Goal: Information Seeking & Learning: Learn about a topic

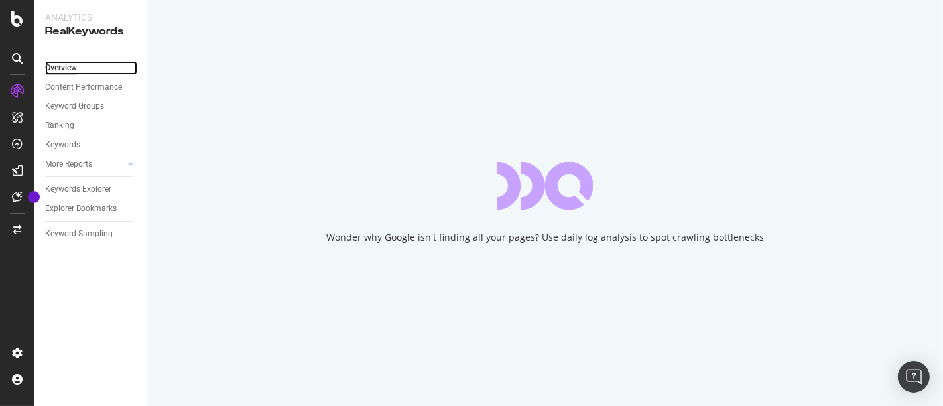
click at [70, 70] on div "Overview" at bounding box center [61, 68] width 32 height 14
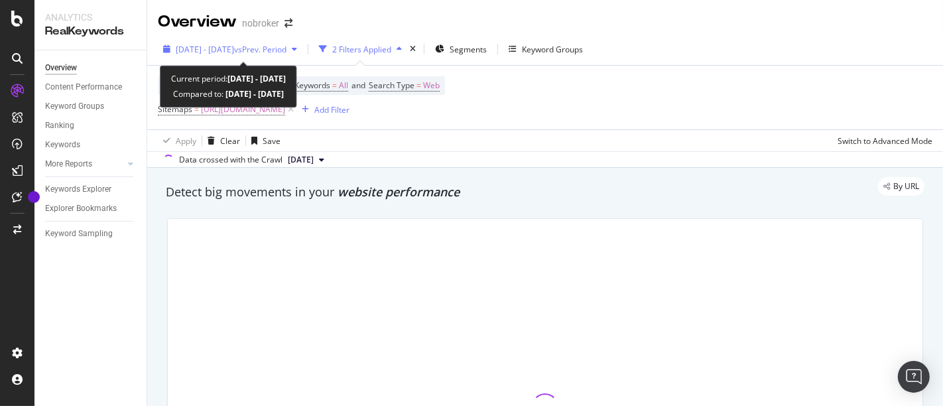
click at [233, 50] on span "2025 Jul. 1st - Jul. 28th" at bounding box center [205, 49] width 58 height 11
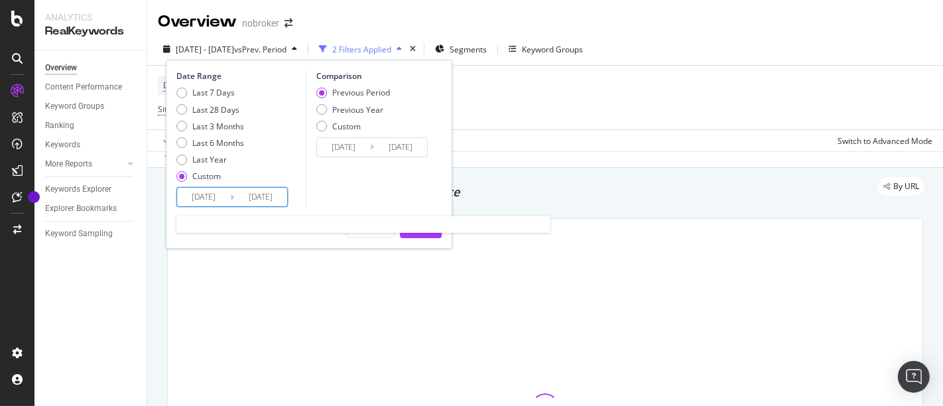
click at [190, 200] on input "[DATE]" at bounding box center [203, 197] width 53 height 19
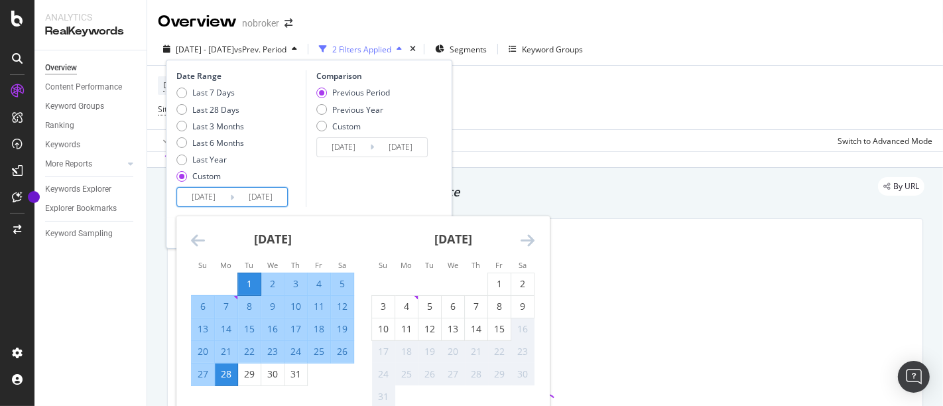
click at [200, 238] on icon "Move backward to switch to the previous month." at bounding box center [198, 240] width 14 height 16
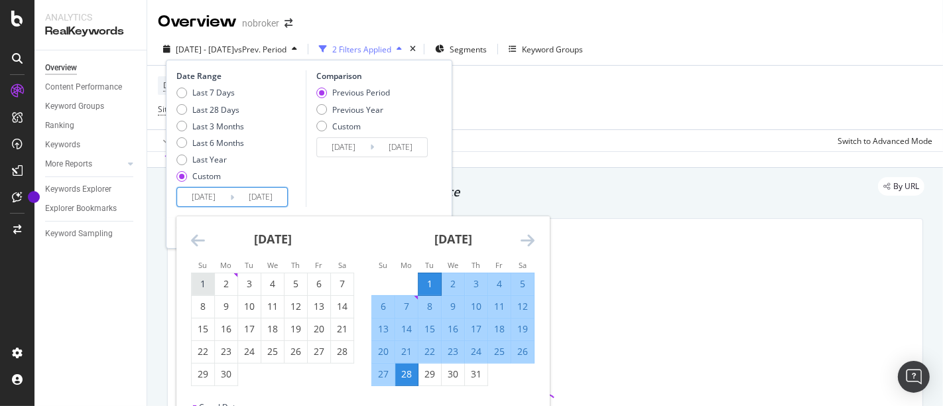
click at [201, 281] on div "1" at bounding box center [203, 283] width 23 height 13
type input "[DATE]"
type input "2025/04/04"
type input "[DATE]"
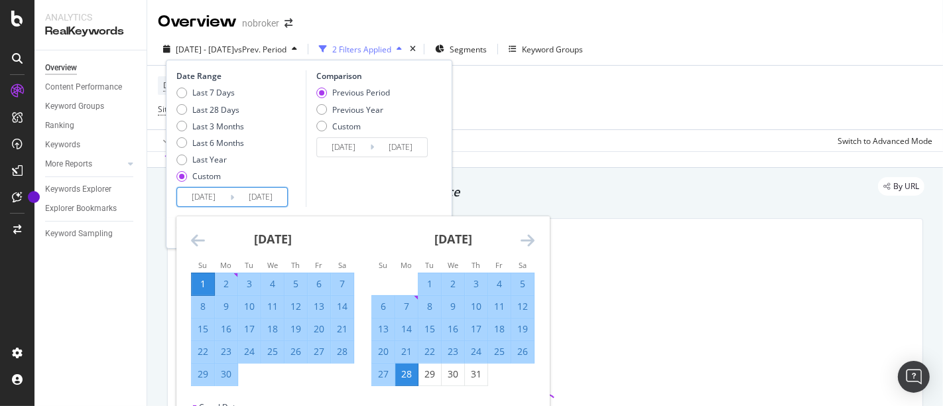
click at [235, 365] on div "30" at bounding box center [226, 373] width 23 height 13
type input "[DATE]"
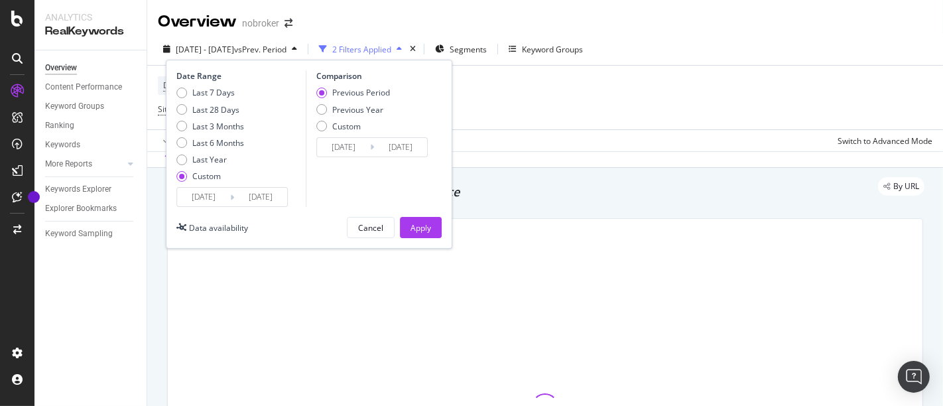
scroll to position [43, 0]
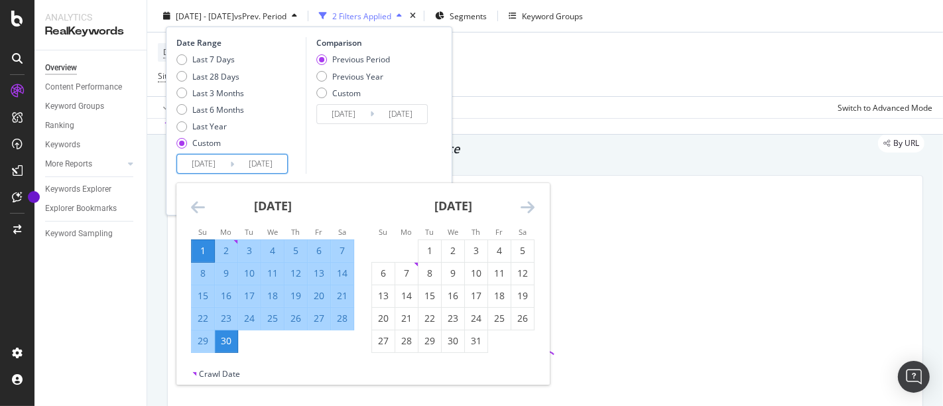
click at [282, 165] on input "[DATE]" at bounding box center [260, 164] width 53 height 19
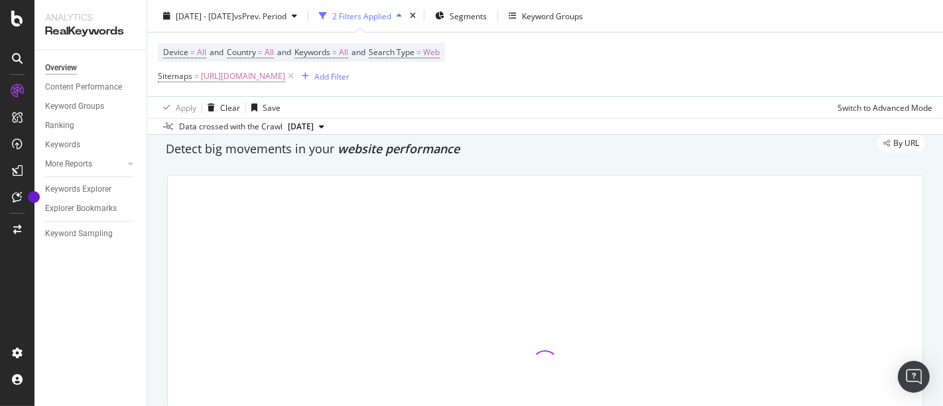
click at [281, 365] on div at bounding box center [545, 363] width 755 height 375
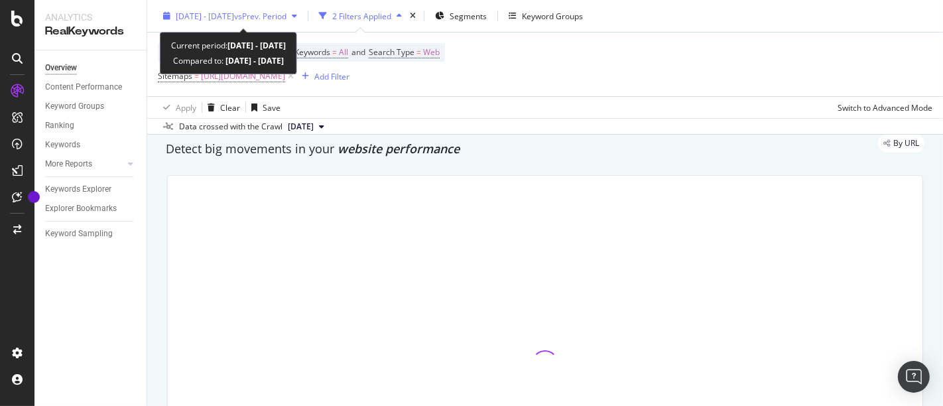
click at [234, 17] on span "2025 Jul. 1st - Jul. 28th" at bounding box center [205, 15] width 58 height 11
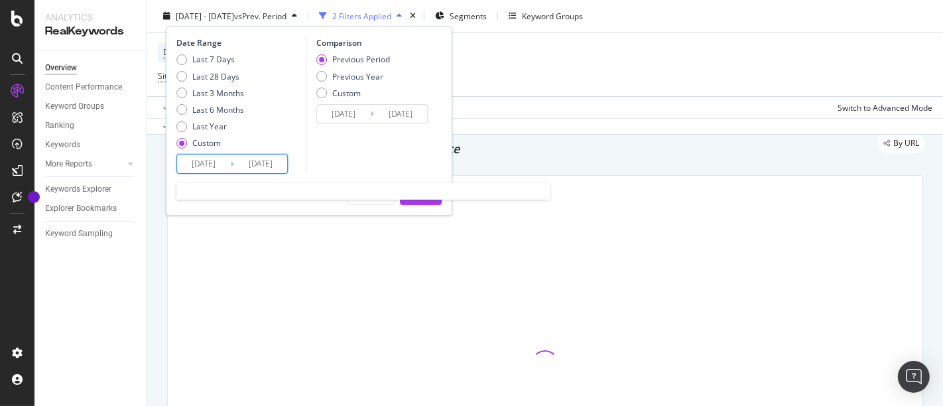
click at [200, 167] on input "[DATE]" at bounding box center [203, 164] width 53 height 19
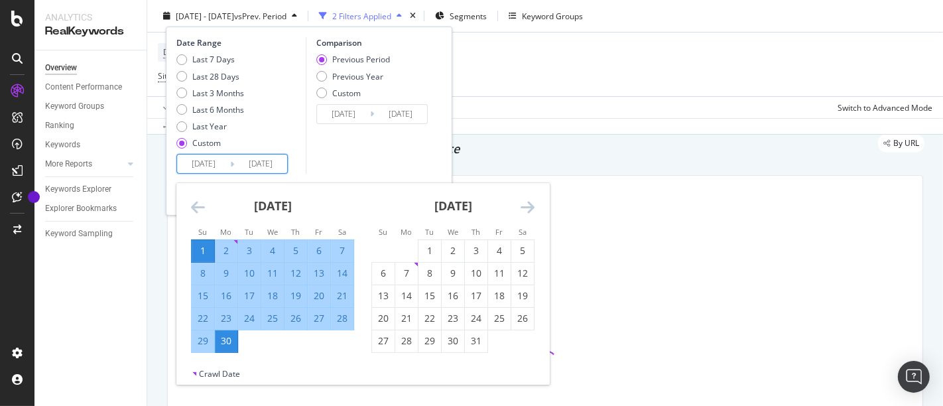
click at [389, 143] on div "Comparison Previous Period Previous Year Custom 2025/05/02 Navigate forward to …" at bounding box center [369, 105] width 126 height 137
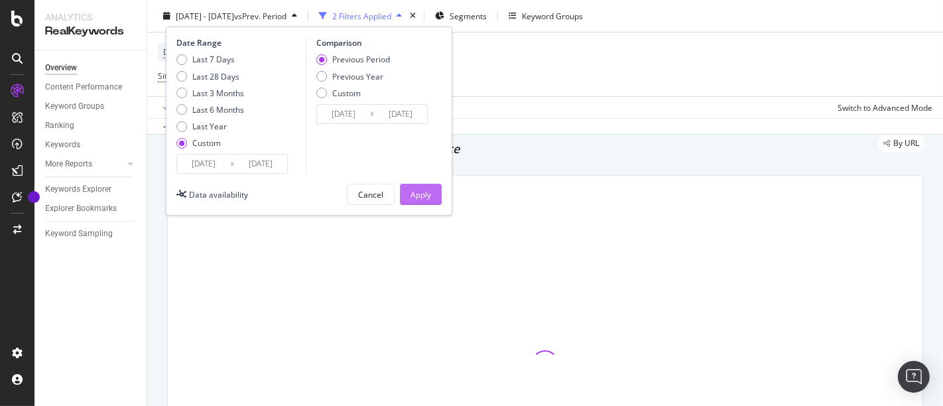
click at [430, 198] on div "Apply" at bounding box center [421, 193] width 21 height 11
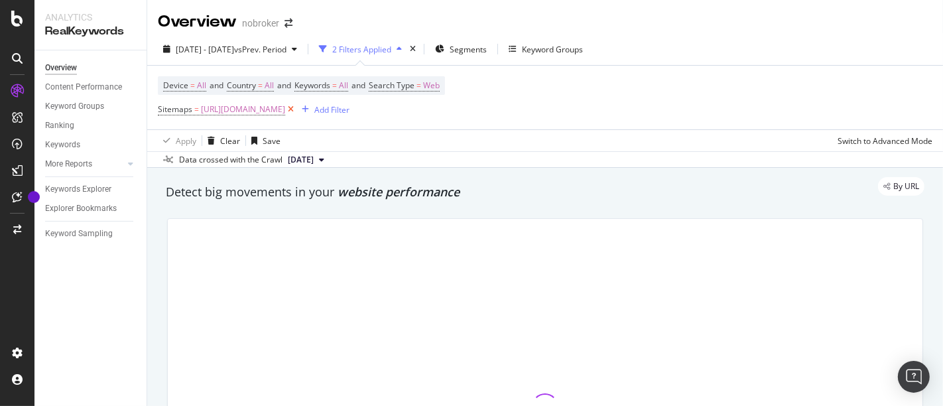
click at [296, 109] on icon at bounding box center [290, 109] width 11 height 13
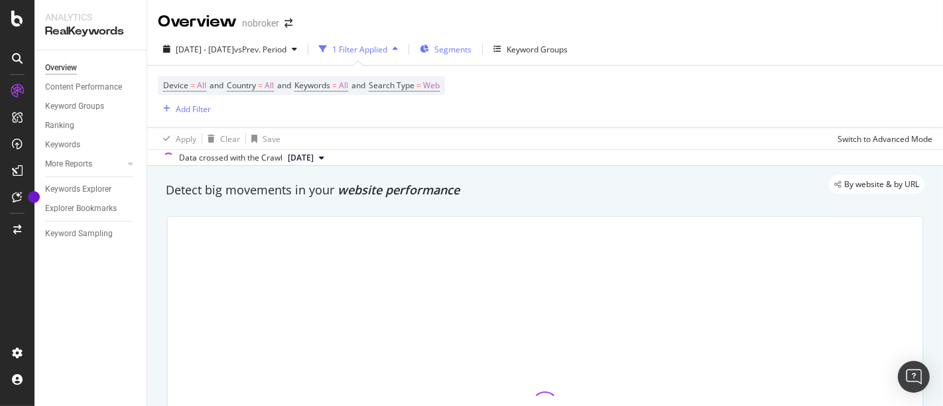
click at [467, 54] on div "Segments" at bounding box center [452, 49] width 37 height 11
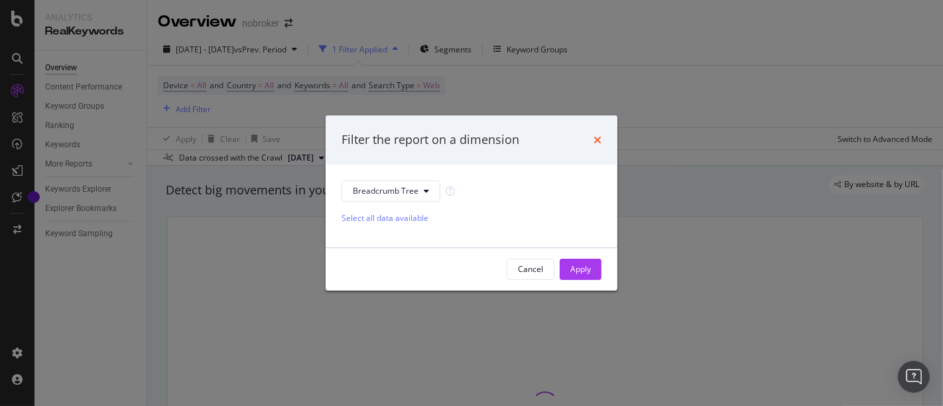
click at [599, 144] on icon "times" at bounding box center [598, 140] width 8 height 11
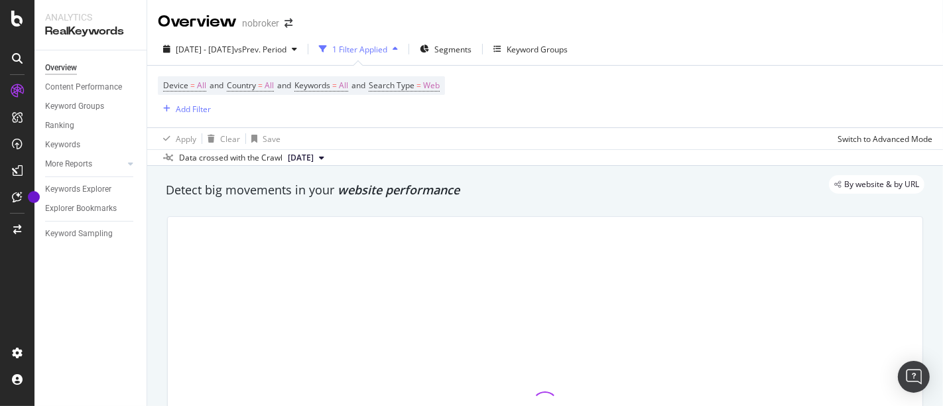
click at [387, 48] on div "1 Filter Applied" at bounding box center [359, 49] width 55 height 11
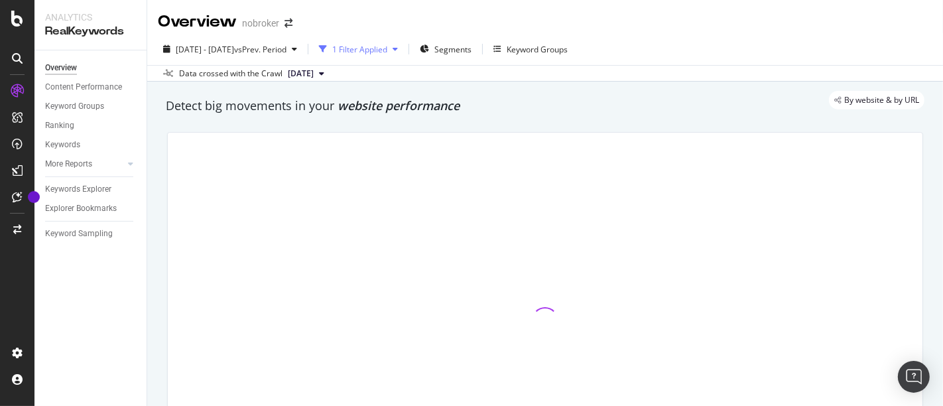
click at [387, 48] on div "1 Filter Applied" at bounding box center [359, 49] width 55 height 11
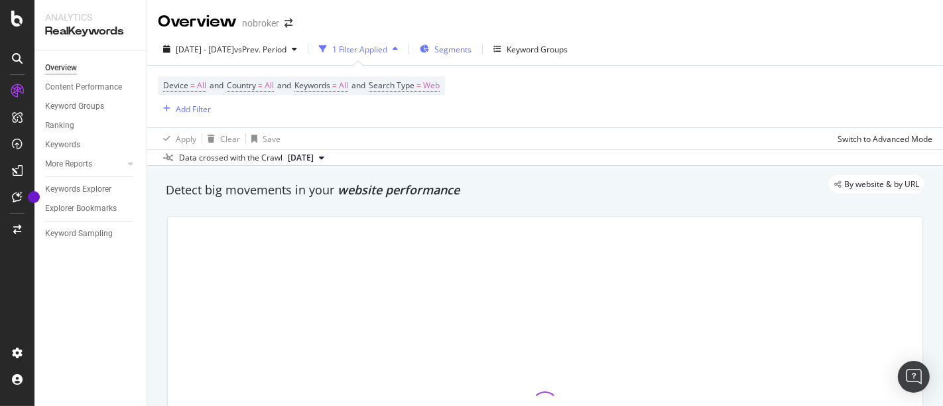
click at [429, 48] on icon "button" at bounding box center [424, 49] width 9 height 8
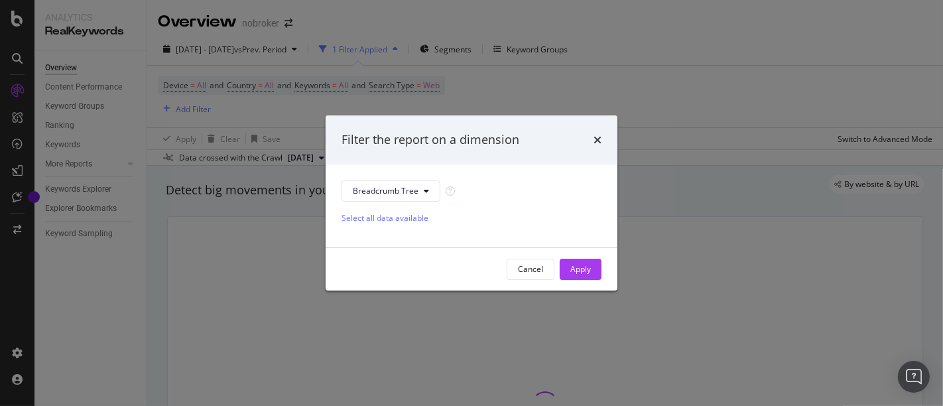
click at [593, 140] on div "Filter the report on a dimension" at bounding box center [472, 139] width 260 height 17
click at [598, 139] on icon "times" at bounding box center [598, 140] width 8 height 11
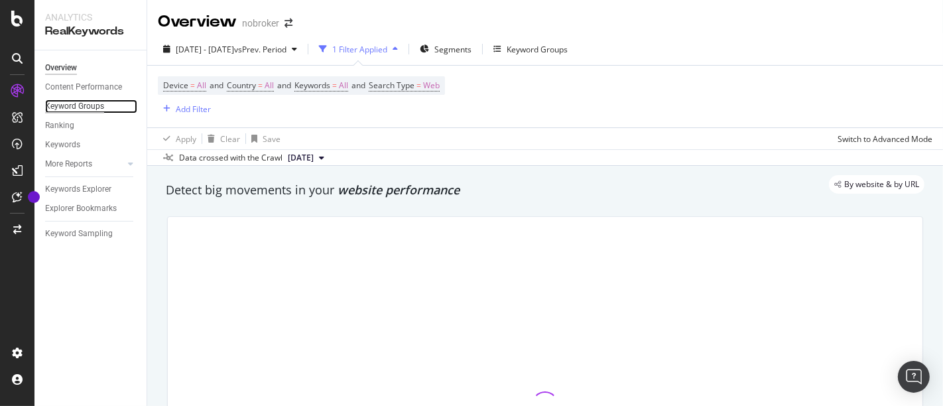
click at [79, 103] on div "Keyword Groups" at bounding box center [74, 106] width 59 height 14
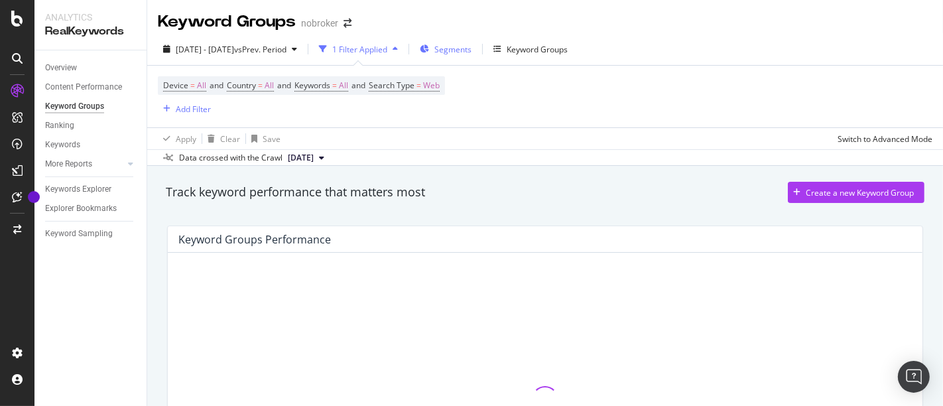
click at [472, 42] on div "Segments" at bounding box center [446, 49] width 52 height 20
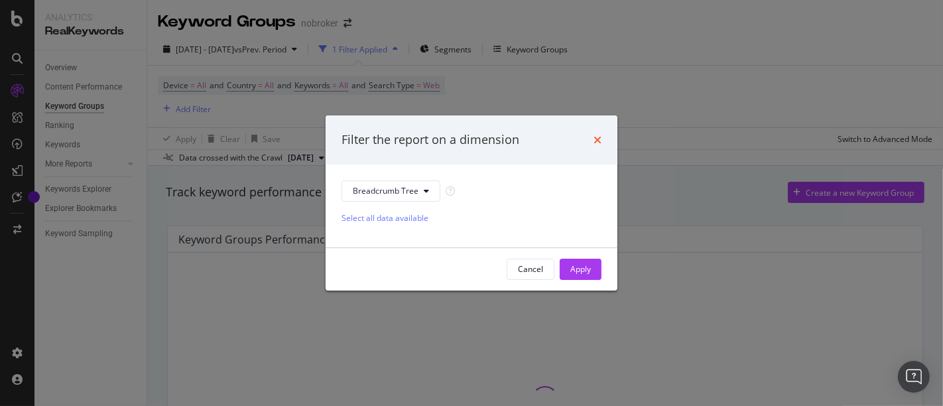
click at [597, 137] on icon "times" at bounding box center [598, 140] width 8 height 11
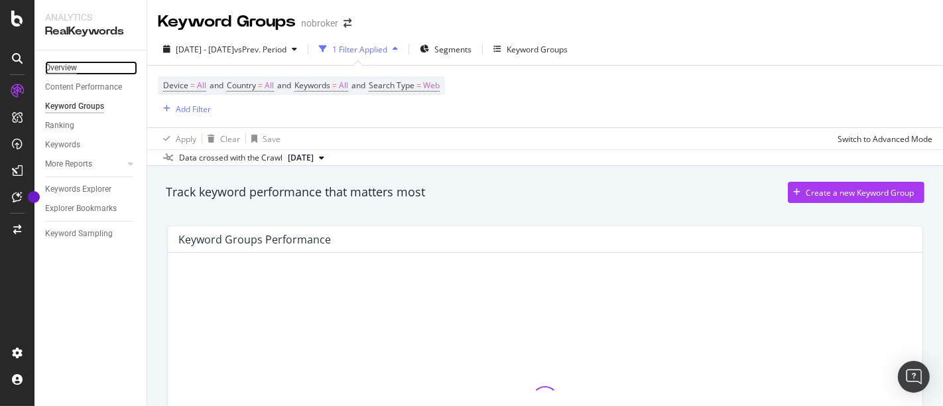
click at [62, 70] on div "Overview" at bounding box center [61, 68] width 32 height 14
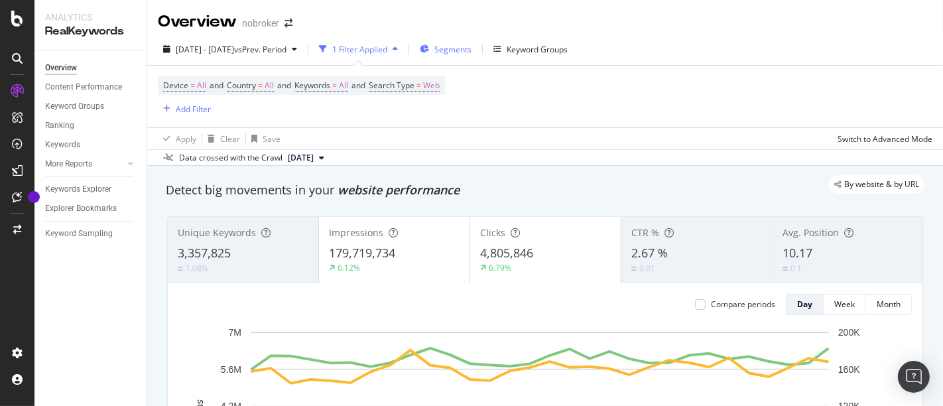
click at [472, 44] on span "Segments" at bounding box center [452, 49] width 37 height 11
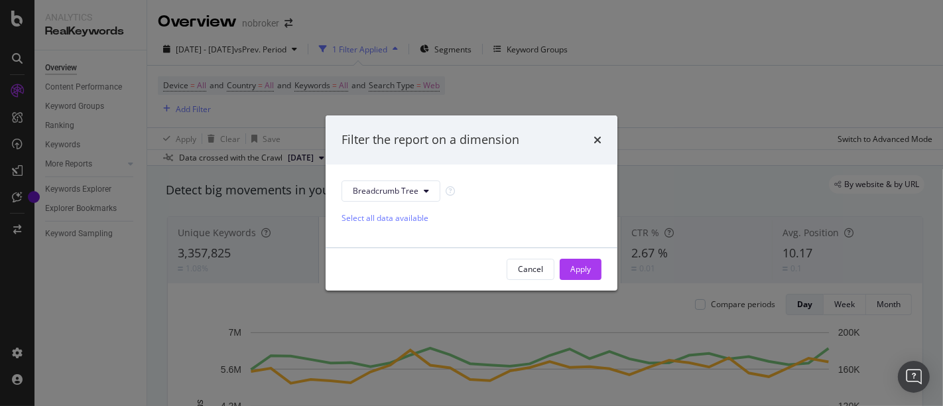
click at [593, 143] on div "Filter the report on a dimension" at bounding box center [472, 139] width 260 height 17
click at [602, 141] on div "Filter the report on a dimension" at bounding box center [472, 139] width 292 height 49
click at [598, 141] on icon "times" at bounding box center [598, 140] width 8 height 11
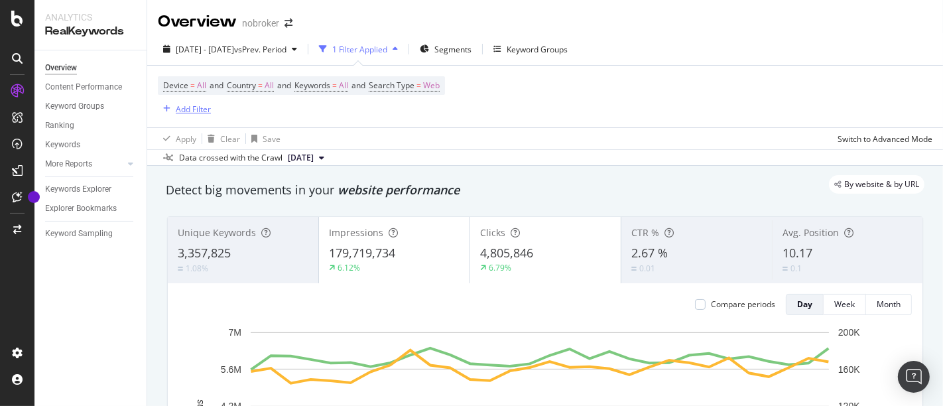
click at [197, 105] on div "Add Filter" at bounding box center [193, 108] width 35 height 11
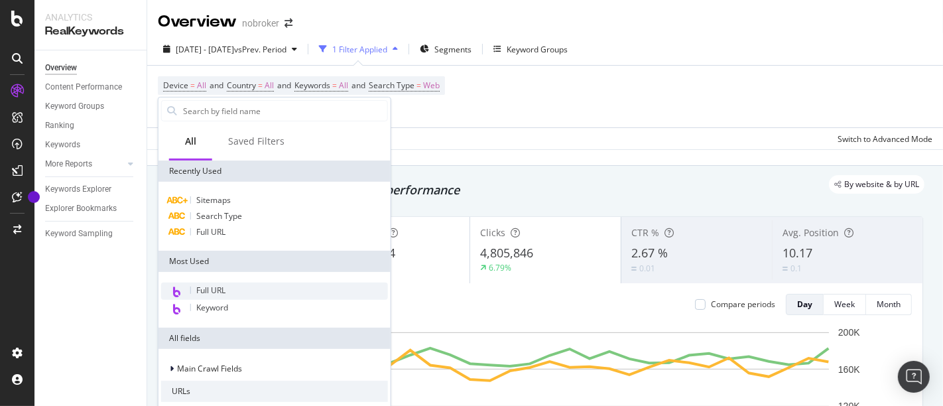
click at [246, 286] on div "Full URL" at bounding box center [274, 291] width 227 height 17
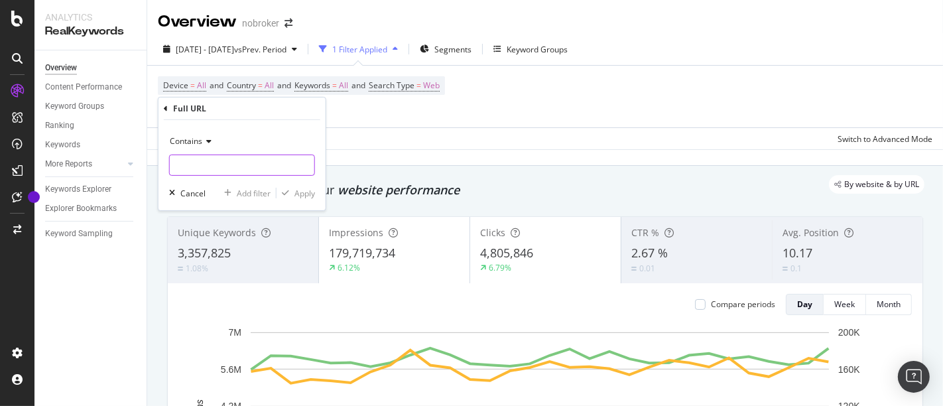
click at [220, 160] on input "text" at bounding box center [242, 165] width 145 height 21
type input "/home-loan/"
click at [305, 192] on div "Apply" at bounding box center [304, 192] width 21 height 11
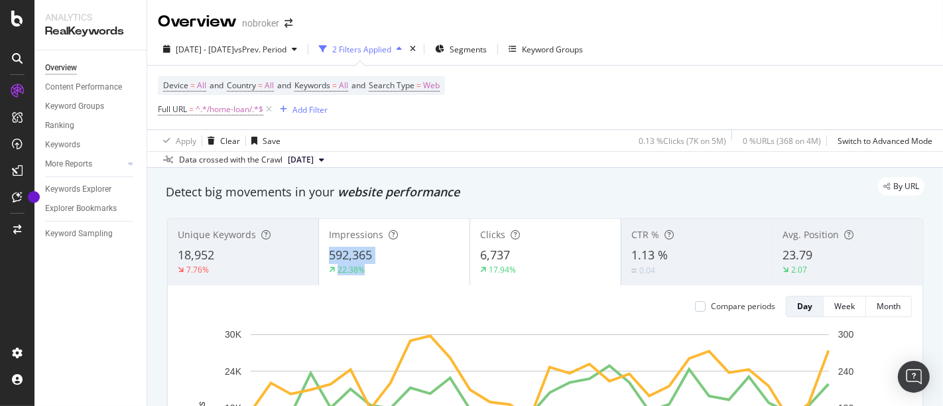
drag, startPoint x: 319, startPoint y: 254, endPoint x: 383, endPoint y: 264, distance: 64.4
click at [383, 264] on div "Impressions 592,365 22.38%" at bounding box center [394, 252] width 151 height 60
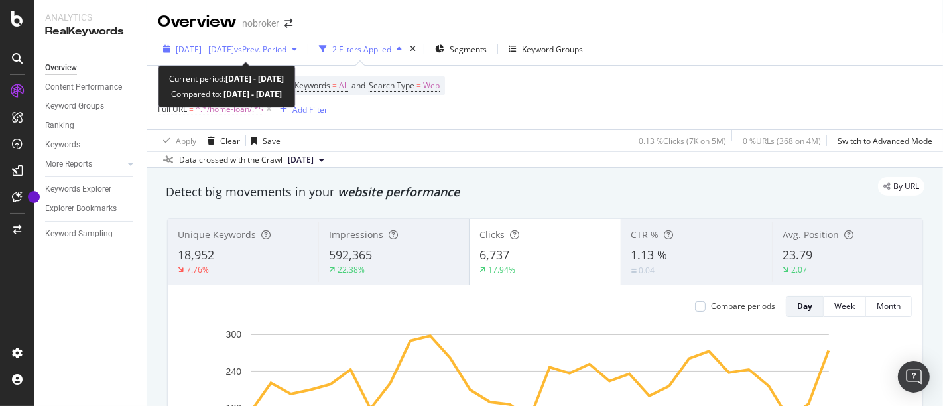
click at [286, 44] on span "vs Prev. Period" at bounding box center [260, 49] width 52 height 11
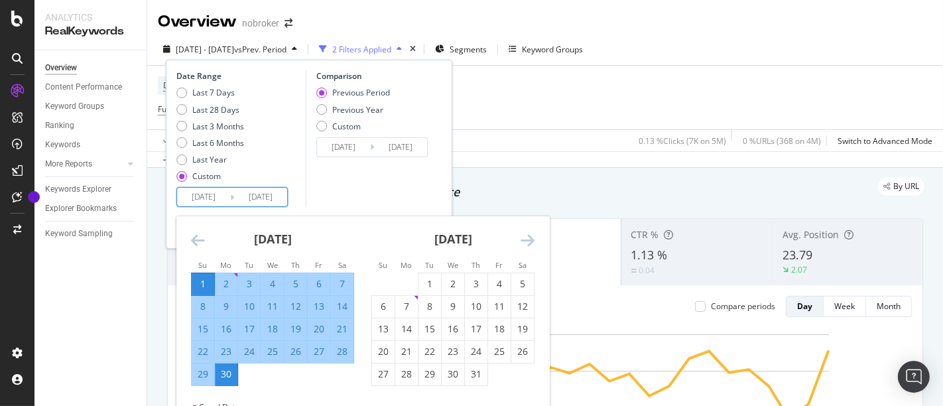
click at [218, 196] on input "[DATE]" at bounding box center [203, 197] width 53 height 19
click at [525, 233] on icon "Move forward to switch to the next month." at bounding box center [528, 240] width 14 height 16
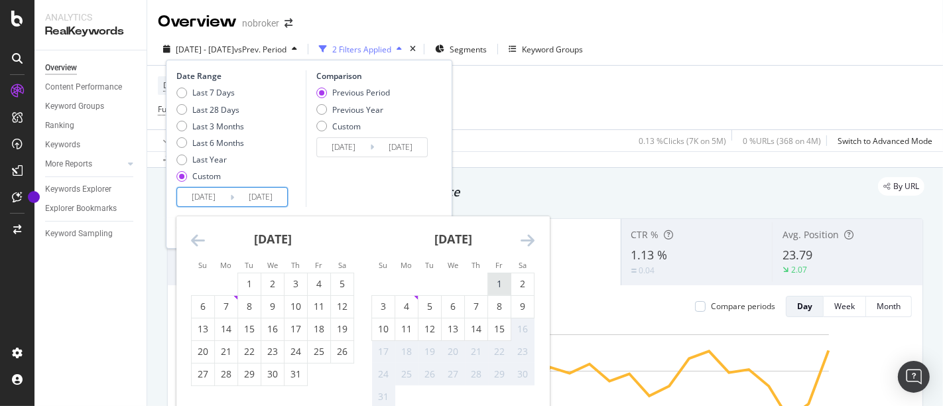
click at [502, 279] on div "1" at bounding box center [499, 283] width 23 height 13
type input "2025/08/01"
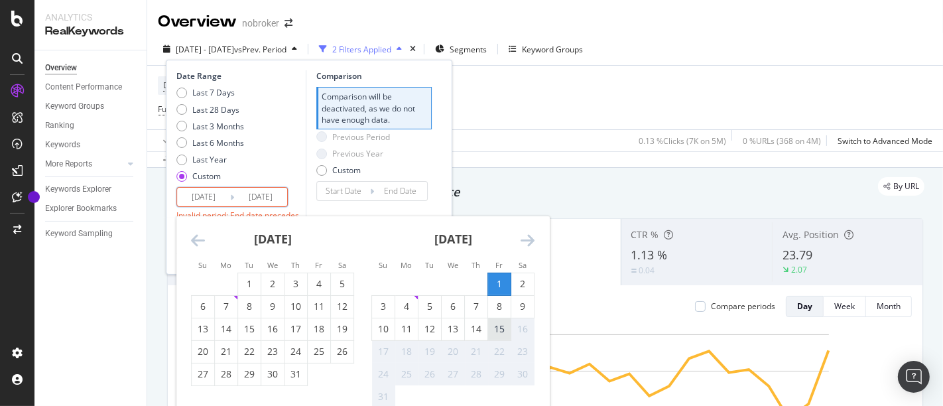
click at [504, 330] on div "15" at bounding box center [499, 328] width 23 height 13
type input "2025/08/15"
type input "2025/07/17"
type input "[DATE]"
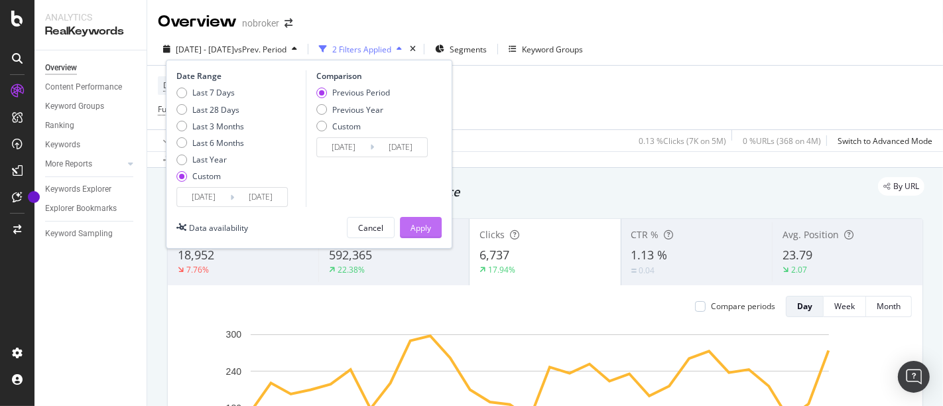
click at [422, 229] on div "Apply" at bounding box center [421, 227] width 21 height 11
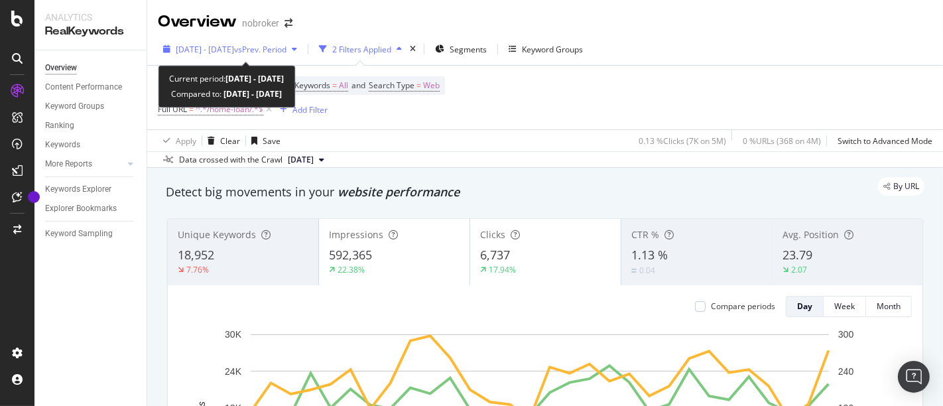
click at [234, 51] on span "[DATE] - [DATE]" at bounding box center [205, 49] width 58 height 11
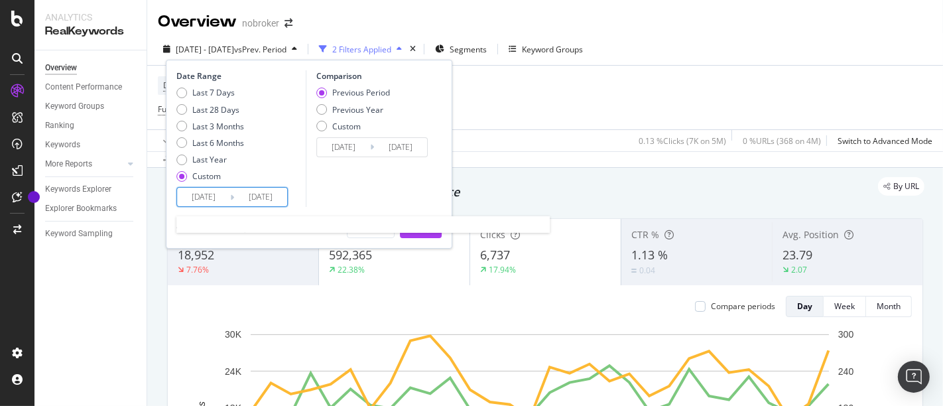
click at [194, 193] on input "[DATE]" at bounding box center [203, 197] width 53 height 19
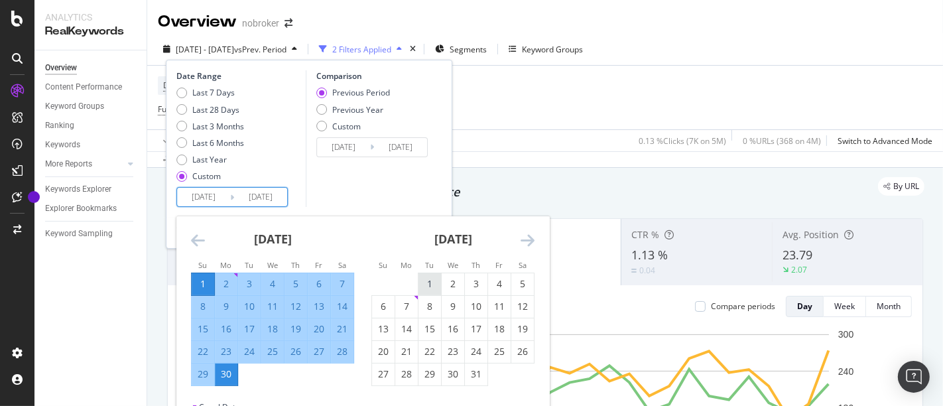
click at [434, 282] on div "1" at bounding box center [429, 283] width 23 height 13
type input "[DATE]"
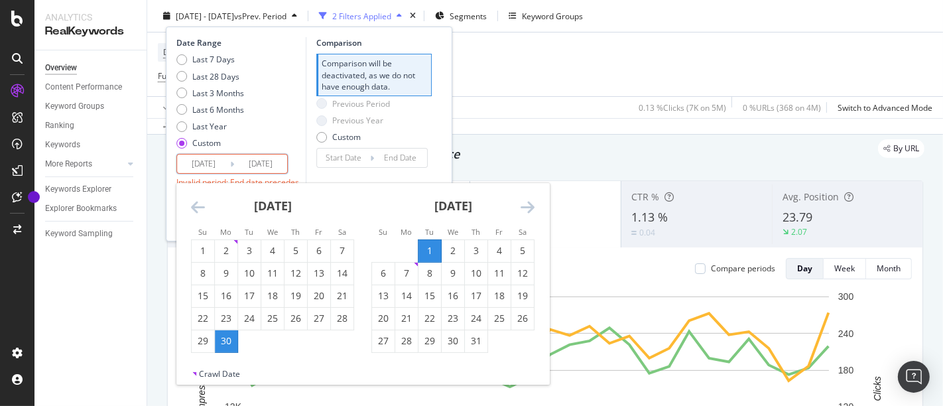
scroll to position [38, 0]
click at [474, 339] on div "31" at bounding box center [476, 340] width 23 height 13
type input "[DATE]"
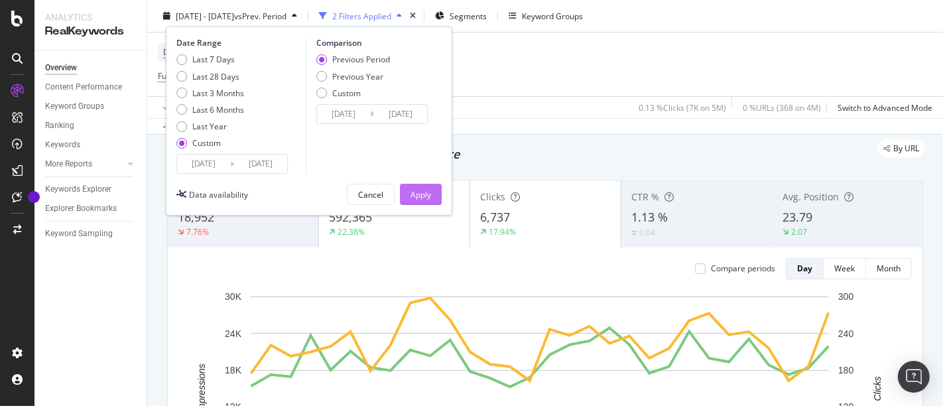
click at [428, 193] on div "Apply" at bounding box center [421, 193] width 21 height 11
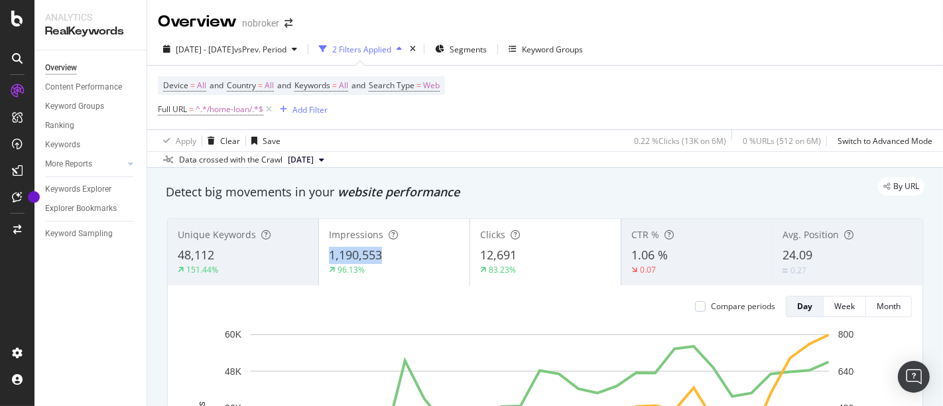
drag, startPoint x: 326, startPoint y: 245, endPoint x: 398, endPoint y: 249, distance: 72.4
click at [398, 249] on div "Impressions 1,190,553 96.13%" at bounding box center [394, 252] width 151 height 60
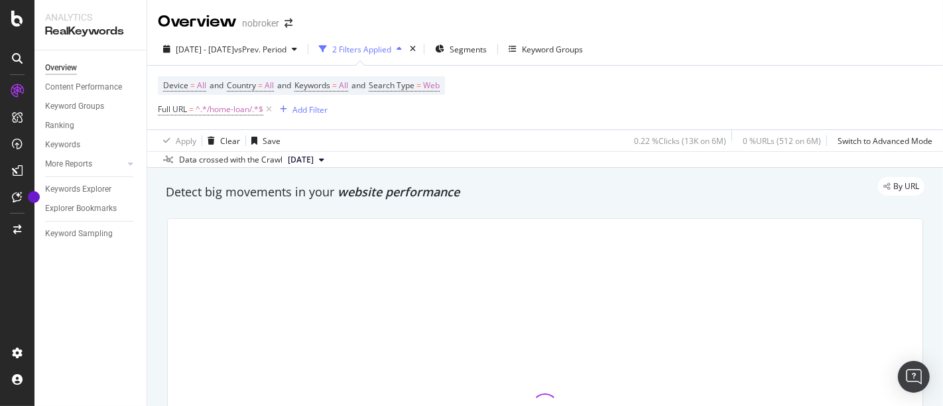
copy span "1,190,553"
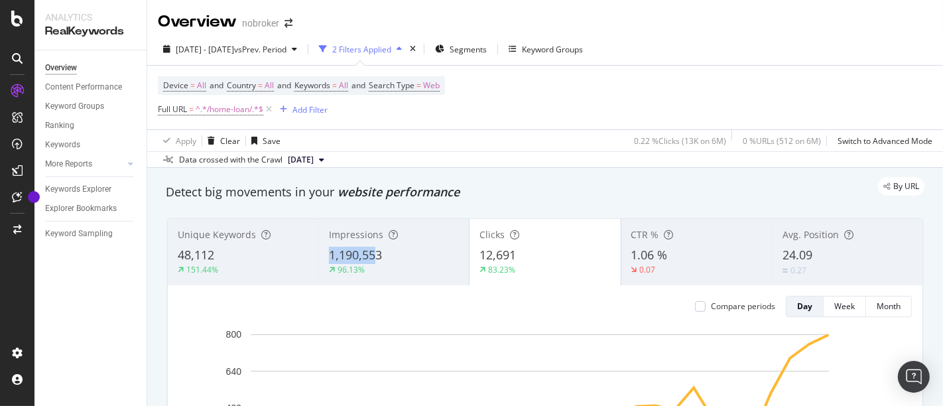
drag, startPoint x: 324, startPoint y: 256, endPoint x: 375, endPoint y: 255, distance: 51.7
click at [375, 255] on div "Impressions 1,190,553 96.13%" at bounding box center [393, 252] width 151 height 60
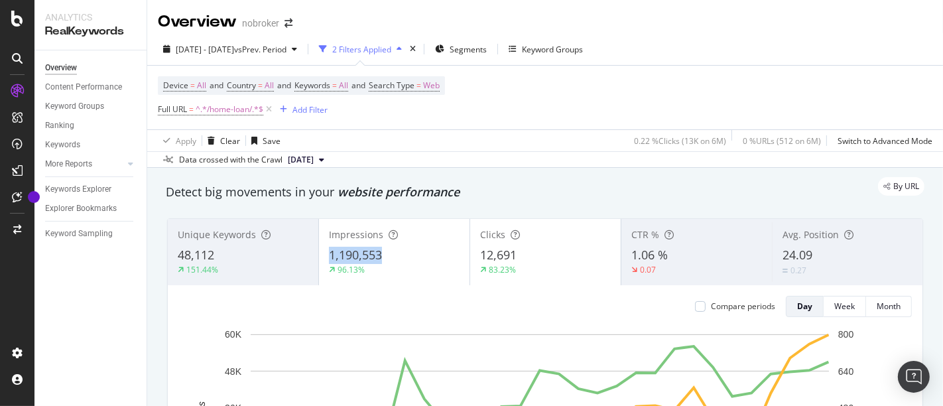
drag, startPoint x: 325, startPoint y: 257, endPoint x: 391, endPoint y: 255, distance: 66.3
click at [391, 255] on div "Impressions 1,190,553 96.13%" at bounding box center [394, 252] width 151 height 60
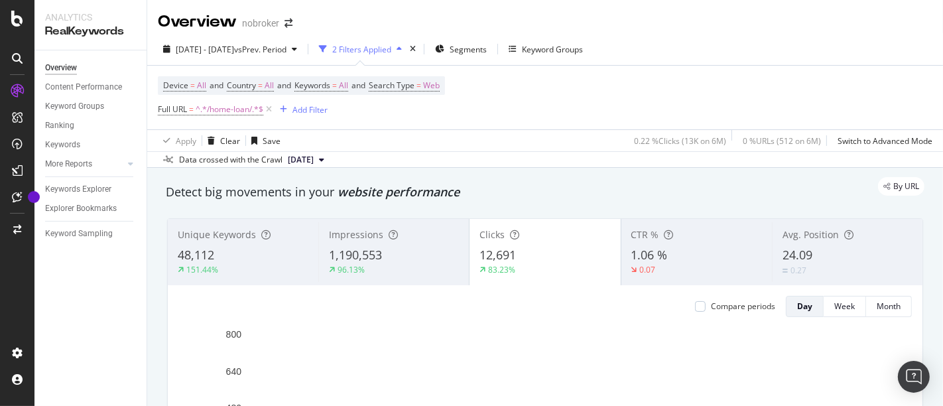
copy span "1,190,553"
drag, startPoint x: 384, startPoint y: 257, endPoint x: 322, endPoint y: 253, distance: 62.4
click at [322, 253] on div "Impressions 1,190,553 96.13%" at bounding box center [393, 252] width 151 height 60
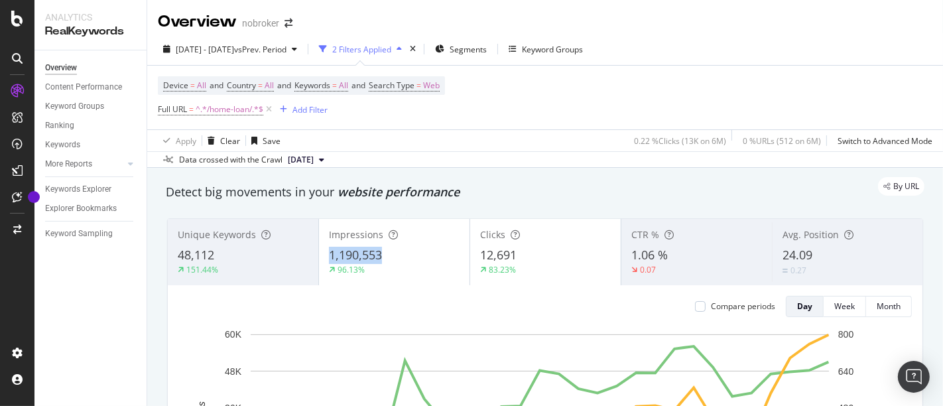
drag, startPoint x: 322, startPoint y: 253, endPoint x: 384, endPoint y: 251, distance: 62.4
click at [384, 251] on div "Impressions 1,190,553 96.13%" at bounding box center [394, 252] width 151 height 60
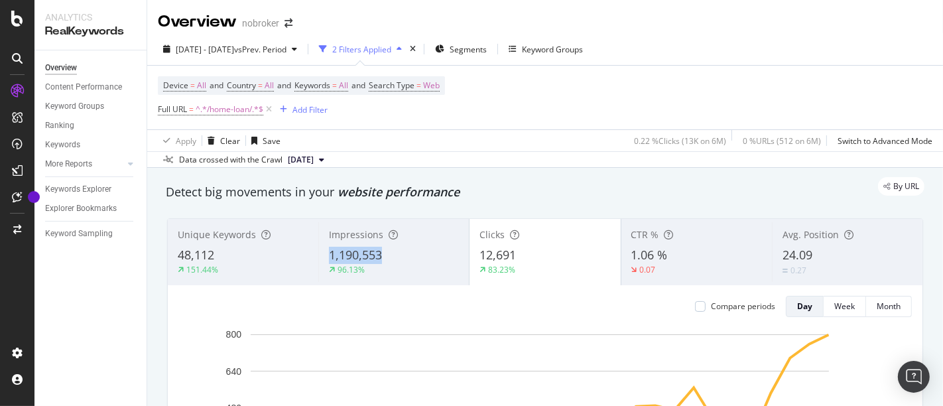
drag, startPoint x: 322, startPoint y: 256, endPoint x: 399, endPoint y: 255, distance: 77.6
click at [399, 255] on div "Impressions 1,190,553 96.13%" at bounding box center [393, 252] width 151 height 60
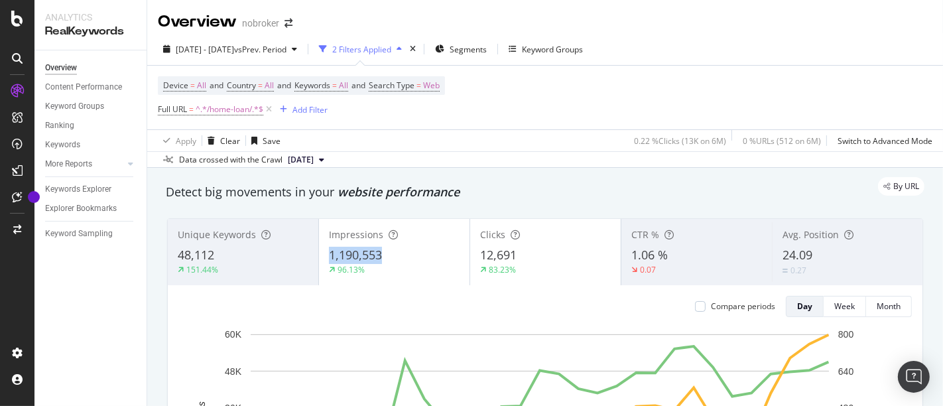
drag, startPoint x: 326, startPoint y: 253, endPoint x: 390, endPoint y: 260, distance: 64.7
click at [390, 260] on div "Impressions 1,190,553 96.13%" at bounding box center [394, 252] width 151 height 60
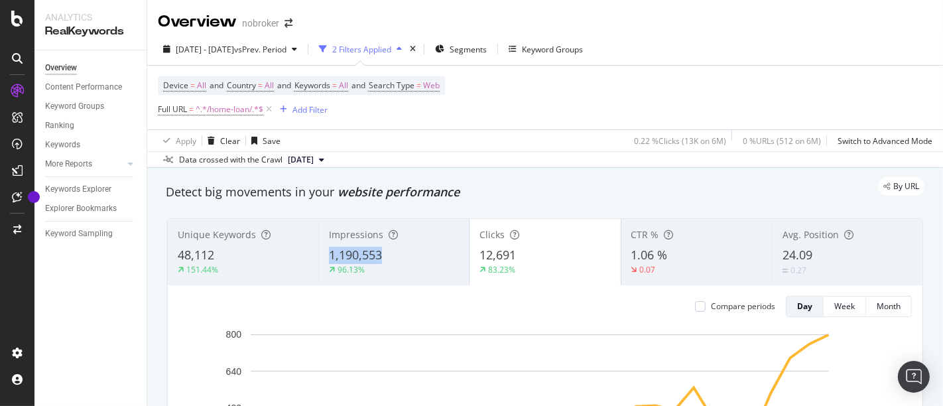
copy span "1,190,553"
drag, startPoint x: 320, startPoint y: 255, endPoint x: 418, endPoint y: 247, distance: 99.1
click at [418, 247] on div "Impressions 1,190,553 96.13%" at bounding box center [393, 252] width 151 height 60
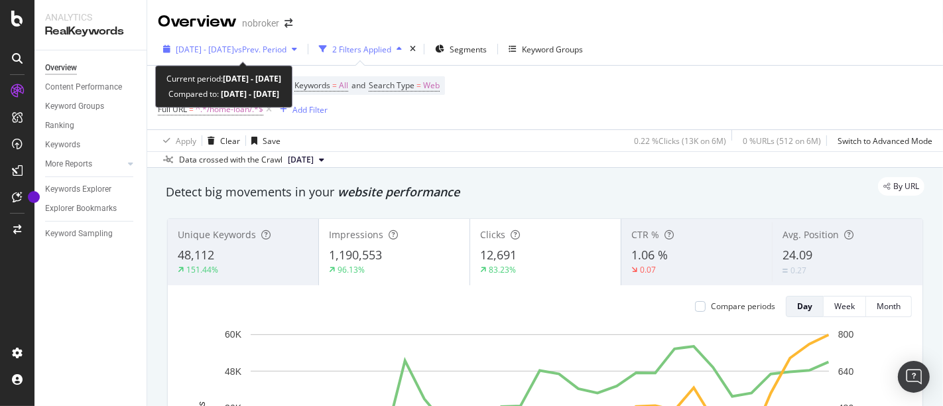
click at [259, 50] on span "vs Prev. Period" at bounding box center [260, 49] width 52 height 11
